Goal: Find contact information: Find contact information

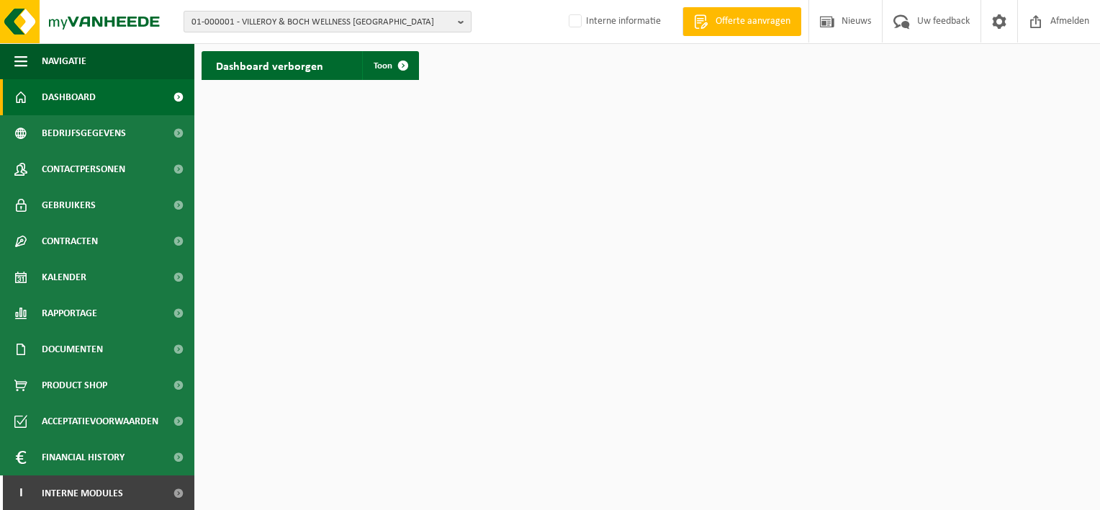
click at [452, 24] on button "01-000001 - VILLEROY & BOCH WELLNESS NV" at bounding box center [328, 22] width 288 height 22
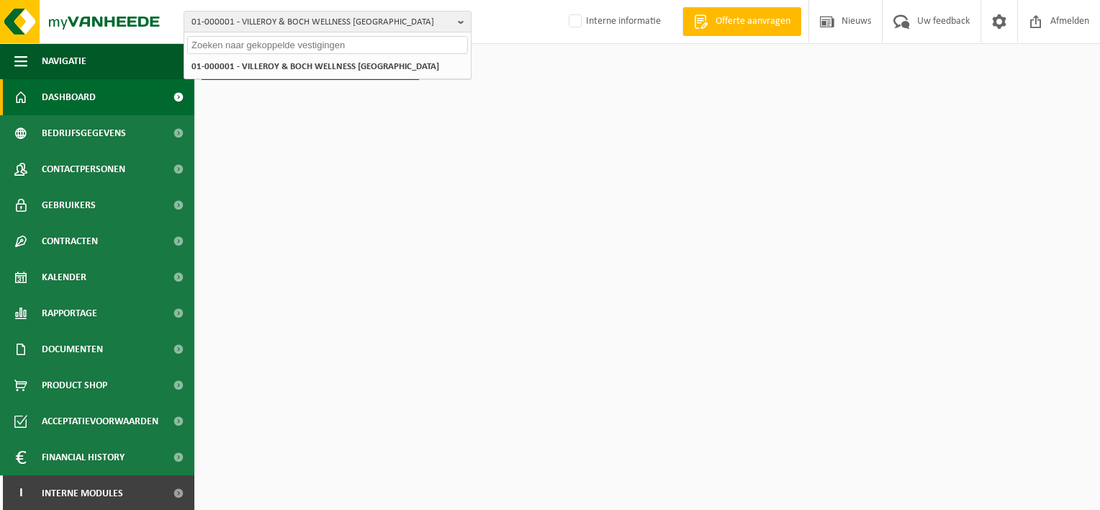
click at [274, 44] on input "text" at bounding box center [327, 45] width 281 height 18
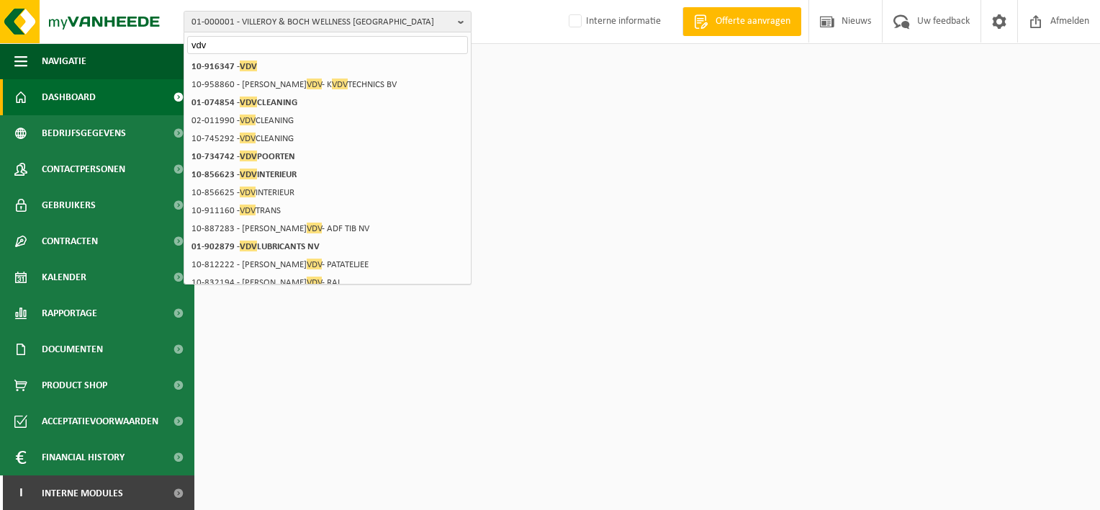
click at [208, 48] on input "vdv" at bounding box center [327, 45] width 281 height 18
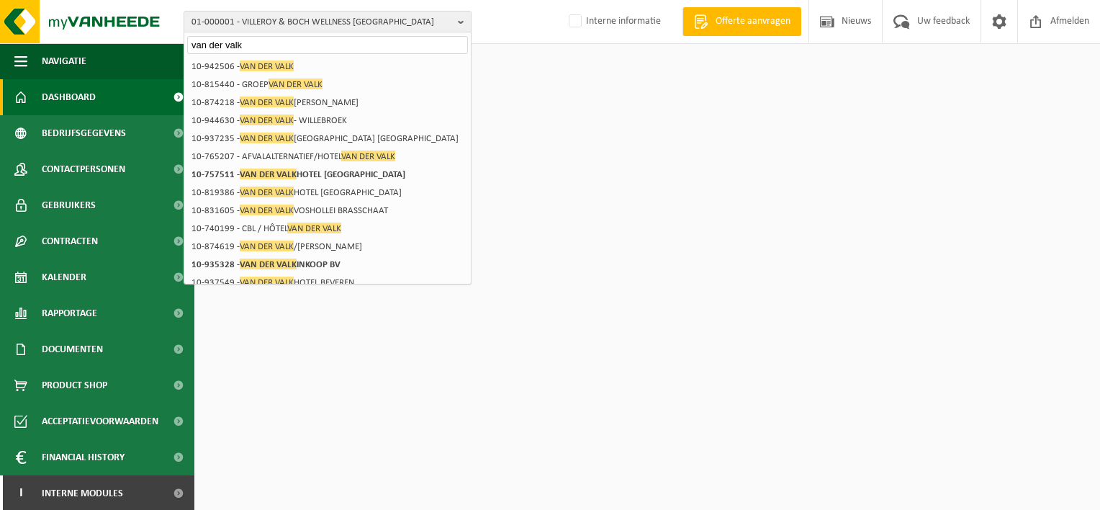
click at [253, 45] on input "van der valk" at bounding box center [327, 45] width 281 height 18
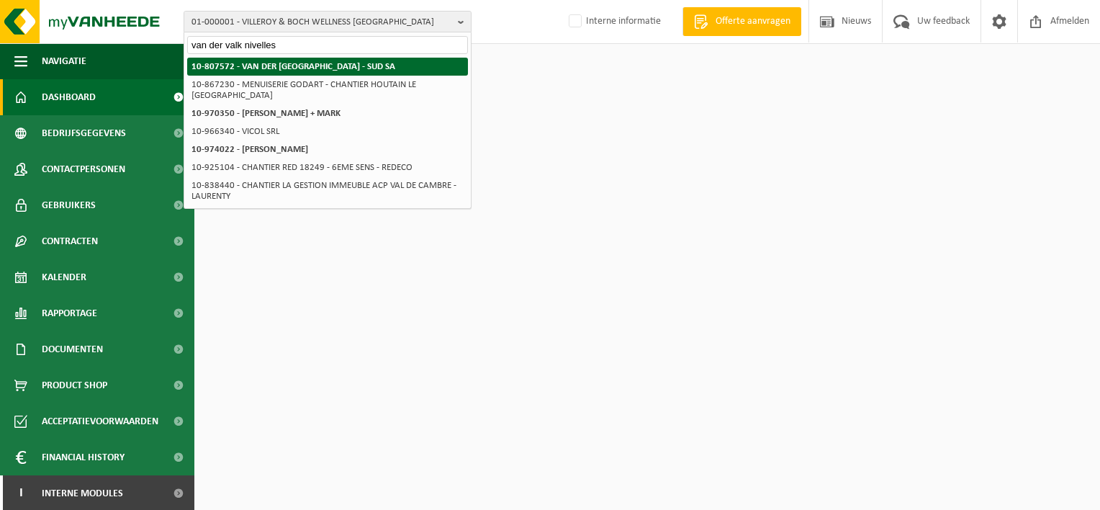
type input "van der valk nivelles"
click at [317, 62] on strong "10-807572 - VAN DER [GEOGRAPHIC_DATA] - SUD SA" at bounding box center [293, 66] width 204 height 9
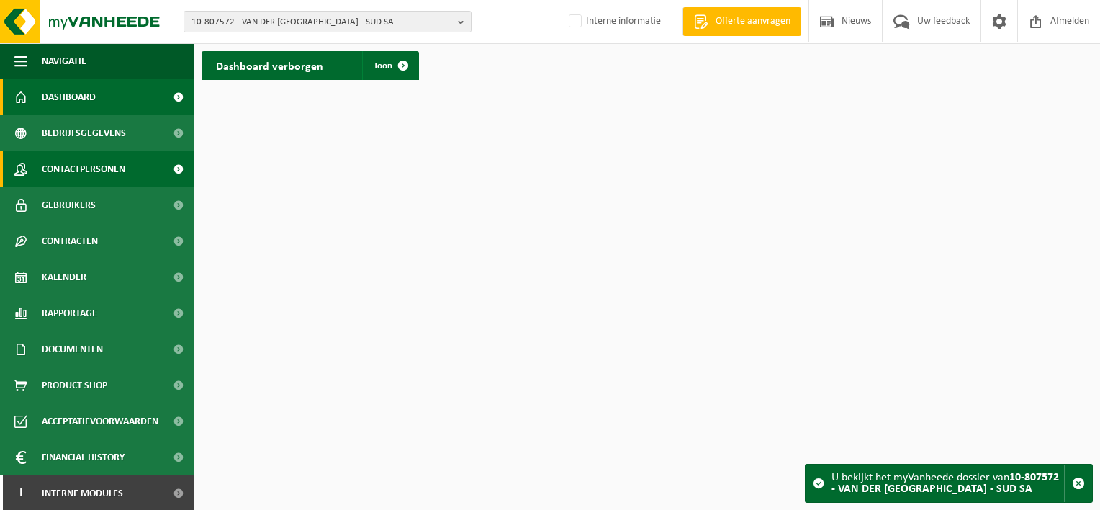
click at [84, 161] on span "Contactpersonen" at bounding box center [84, 169] width 84 height 36
